Goal: Task Accomplishment & Management: Manage account settings

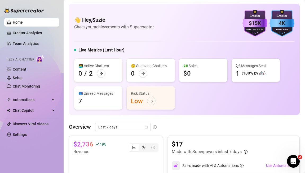
scroll to position [61, 0]
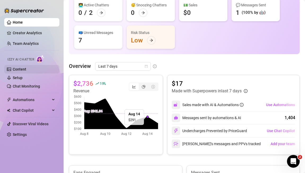
click at [18, 69] on link "Content" at bounding box center [20, 69] width 14 height 4
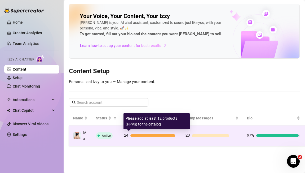
click at [152, 136] on div at bounding box center [153, 135] width 45 height 3
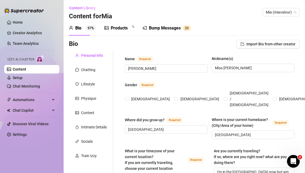
radio input "true"
type input "[DATE]"
click at [23, 76] on link "Setup" at bounding box center [18, 78] width 10 height 4
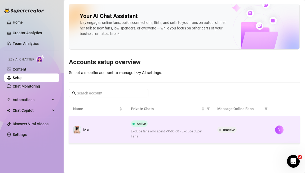
click at [230, 128] on span "Inactive" at bounding box center [229, 130] width 12 height 4
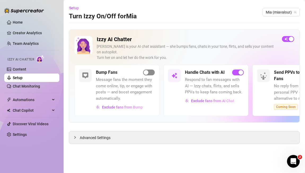
click at [145, 70] on div "button" at bounding box center [146, 72] width 5 height 5
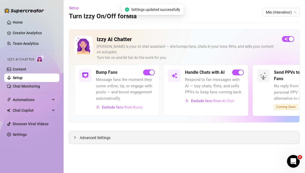
click at [144, 135] on div "Advanced Settings" at bounding box center [184, 137] width 231 height 12
